Goal: Task Accomplishment & Management: Manage account settings

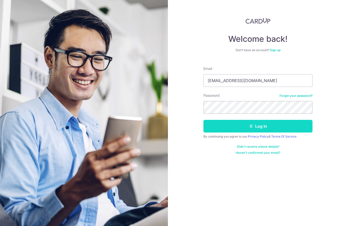
click at [215, 127] on button "Log in" at bounding box center [257, 126] width 109 height 13
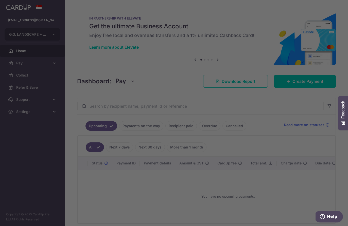
click at [109, 208] on div at bounding box center [175, 114] width 351 height 228
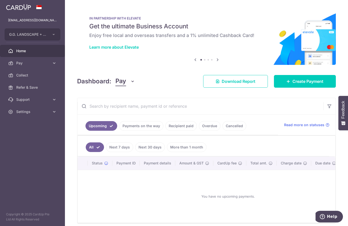
click at [148, 129] on link "Payments on the way" at bounding box center [141, 126] width 44 height 10
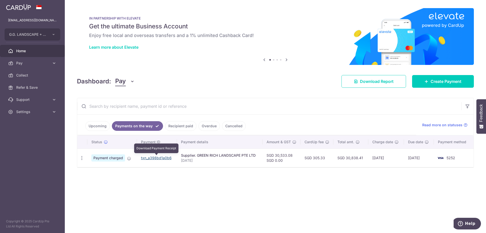
drag, startPoint x: 165, startPoint y: 157, endPoint x: 267, endPoint y: 21, distance: 170.6
click at [165, 157] on link "txn_a398bd1a0b6" at bounding box center [156, 158] width 31 height 4
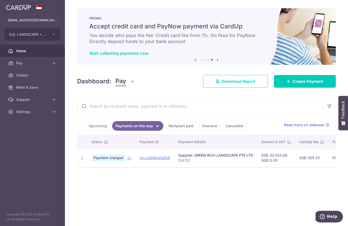
click at [185, 189] on div "× Pause Schedule Pause all future payments in this series Pause just this one p…" at bounding box center [206, 113] width 283 height 226
click at [169, 128] on link "Recipient paid" at bounding box center [180, 126] width 31 height 10
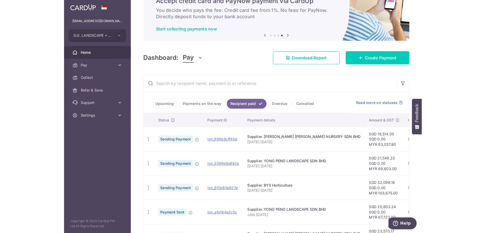
scroll to position [51, 0]
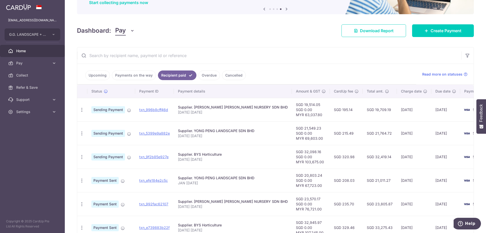
click at [130, 77] on link "Payments on the way" at bounding box center [134, 75] width 44 height 10
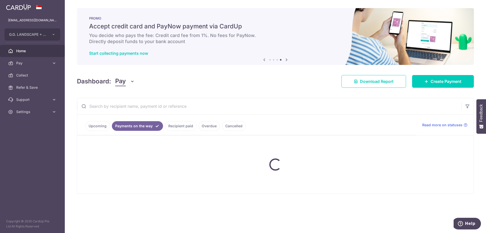
scroll to position [0, 0]
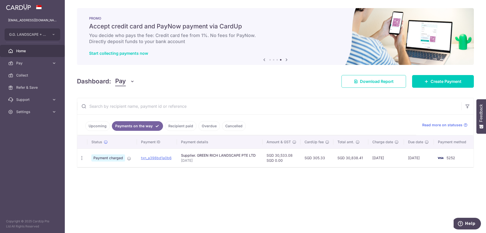
click at [177, 123] on link "Recipient paid" at bounding box center [180, 126] width 31 height 10
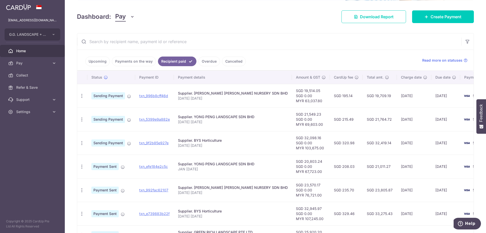
scroll to position [76, 0]
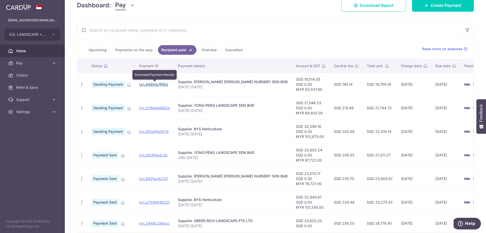
click at [153, 84] on link "txn_996b8cff46d" at bounding box center [153, 84] width 29 height 4
click at [149, 109] on link "txn_5399e9a882e" at bounding box center [154, 108] width 31 height 4
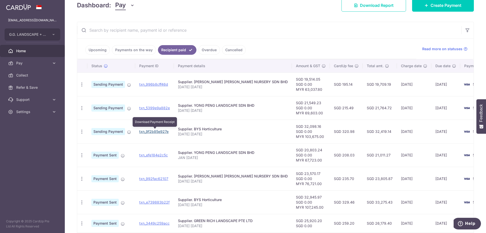
click at [153, 130] on link "txn_9f2b85e927e" at bounding box center [153, 131] width 29 height 4
click at [31, 51] on span "Home" at bounding box center [32, 50] width 33 height 5
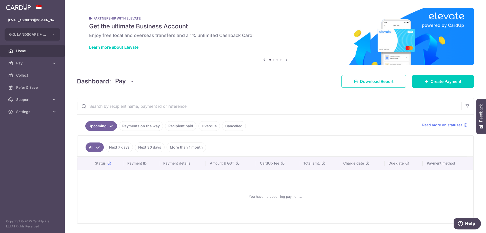
click at [129, 129] on link "Payments on the way" at bounding box center [141, 126] width 44 height 10
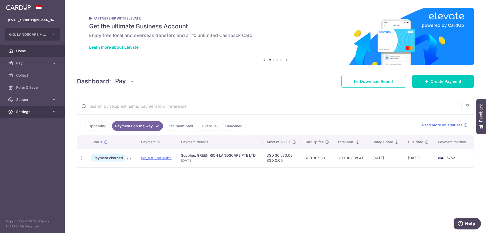
click at [31, 111] on span "Settings" at bounding box center [32, 111] width 33 height 5
click at [24, 137] on span "Logout" at bounding box center [32, 136] width 33 height 5
